Goal: Check status: Check status

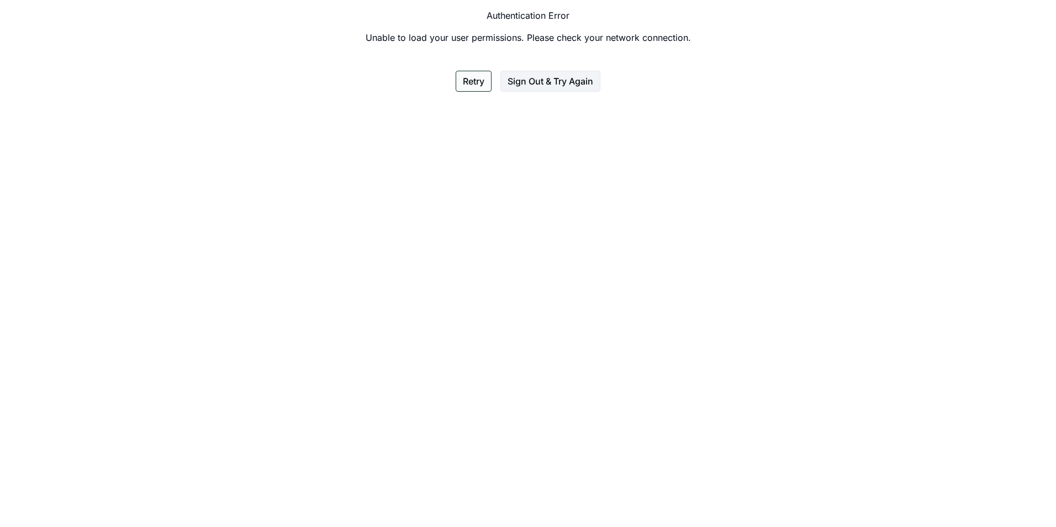
click at [472, 78] on button "Retry" at bounding box center [474, 81] width 36 height 21
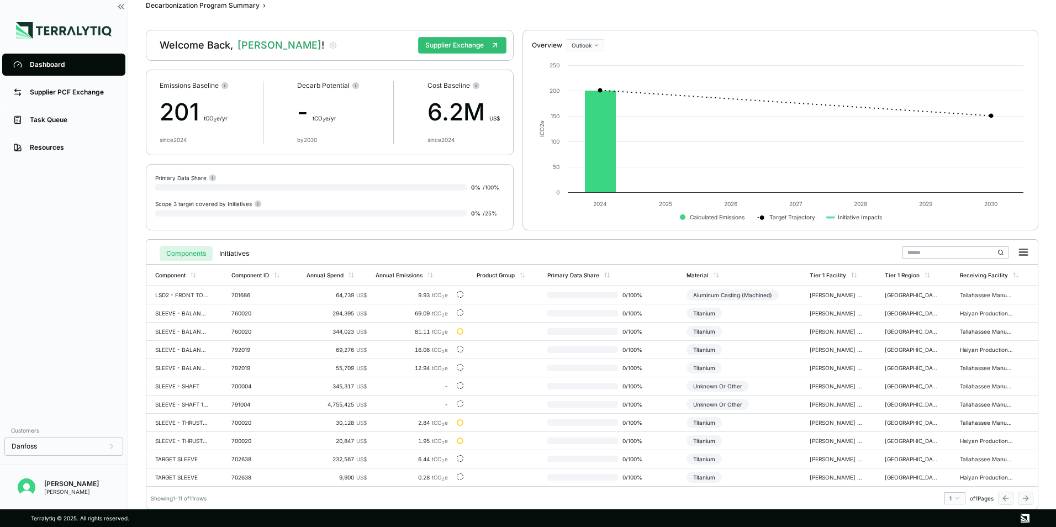
scroll to position [18, 0]
